Goal: Task Accomplishment & Management: Manage account settings

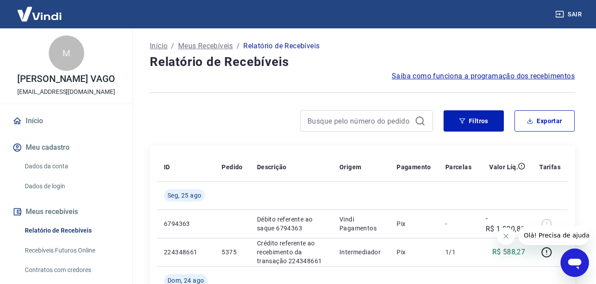
click at [505, 236] on icon "Fechar mensagem da empresa" at bounding box center [505, 236] width 4 height 4
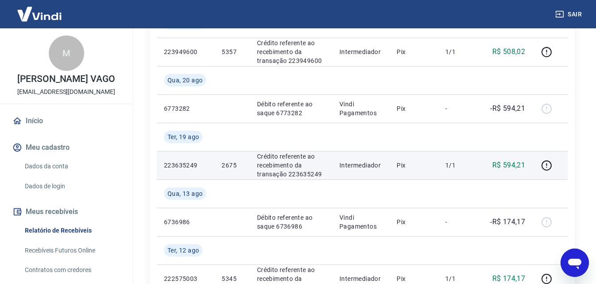
scroll to position [487, 0]
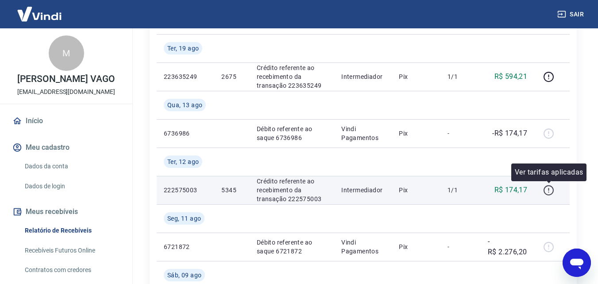
click at [550, 191] on icon "button" at bounding box center [548, 190] width 11 height 11
